Goal: Task Accomplishment & Management: Manage account settings

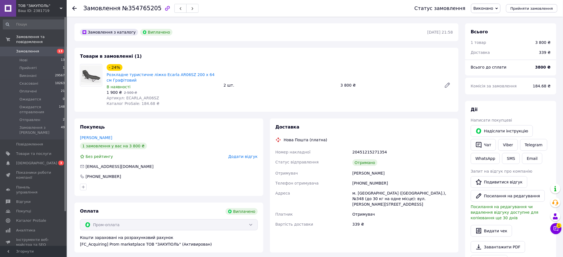
click at [28, 49] on link "Замовлення 13" at bounding box center [34, 51] width 68 height 9
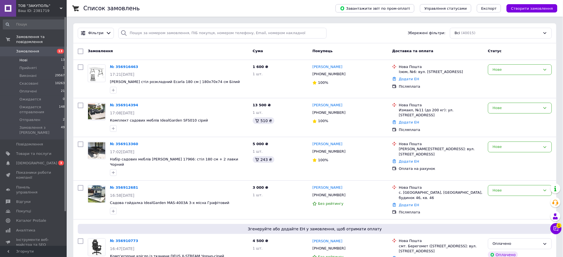
click at [29, 56] on li "Нові 13" at bounding box center [34, 60] width 68 height 8
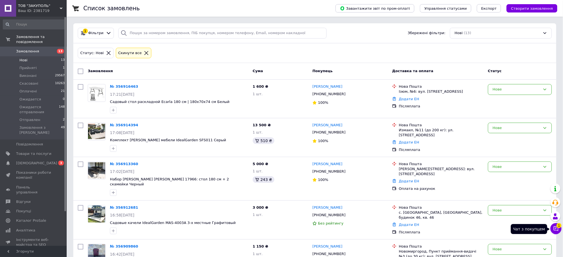
click at [558, 230] on icon at bounding box center [556, 229] width 5 height 5
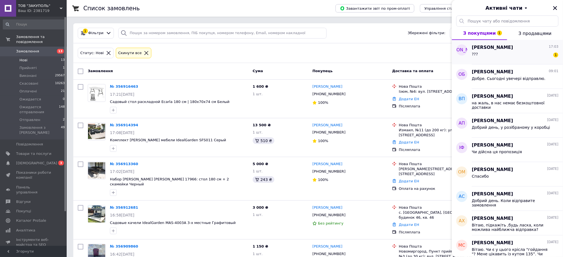
click at [513, 56] on div "??? 1" at bounding box center [515, 55] width 87 height 9
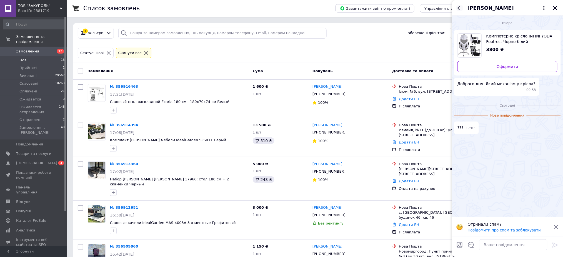
click at [460, 9] on icon "Назад" at bounding box center [460, 8] width 7 height 7
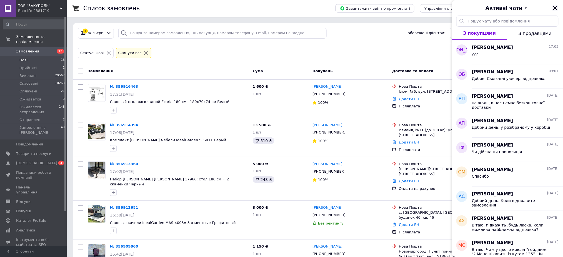
click at [557, 8] on icon "Закрити" at bounding box center [555, 8] width 5 height 5
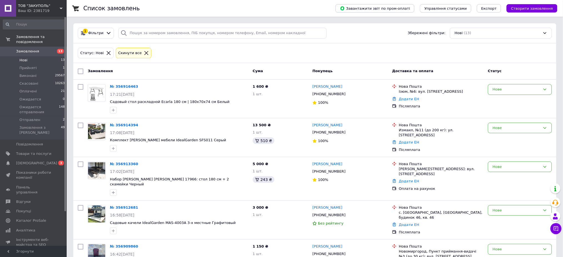
click at [25, 49] on span "Замовлення" at bounding box center [27, 51] width 23 height 5
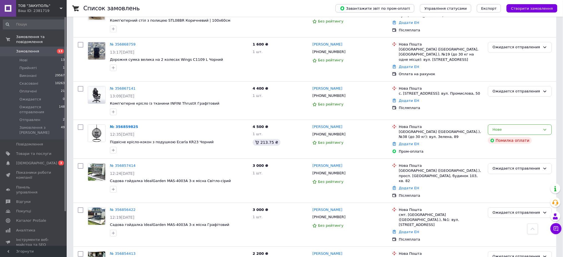
scroll to position [593, 0]
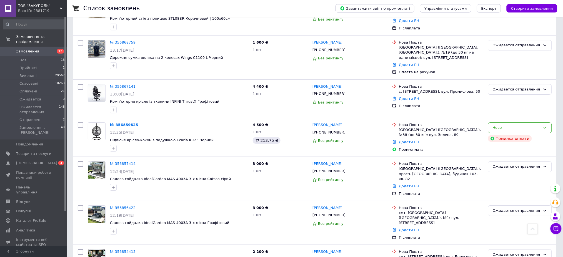
click at [25, 47] on link "Замовлення 13" at bounding box center [34, 51] width 68 height 9
